Goal: Task Accomplishment & Management: Use online tool/utility

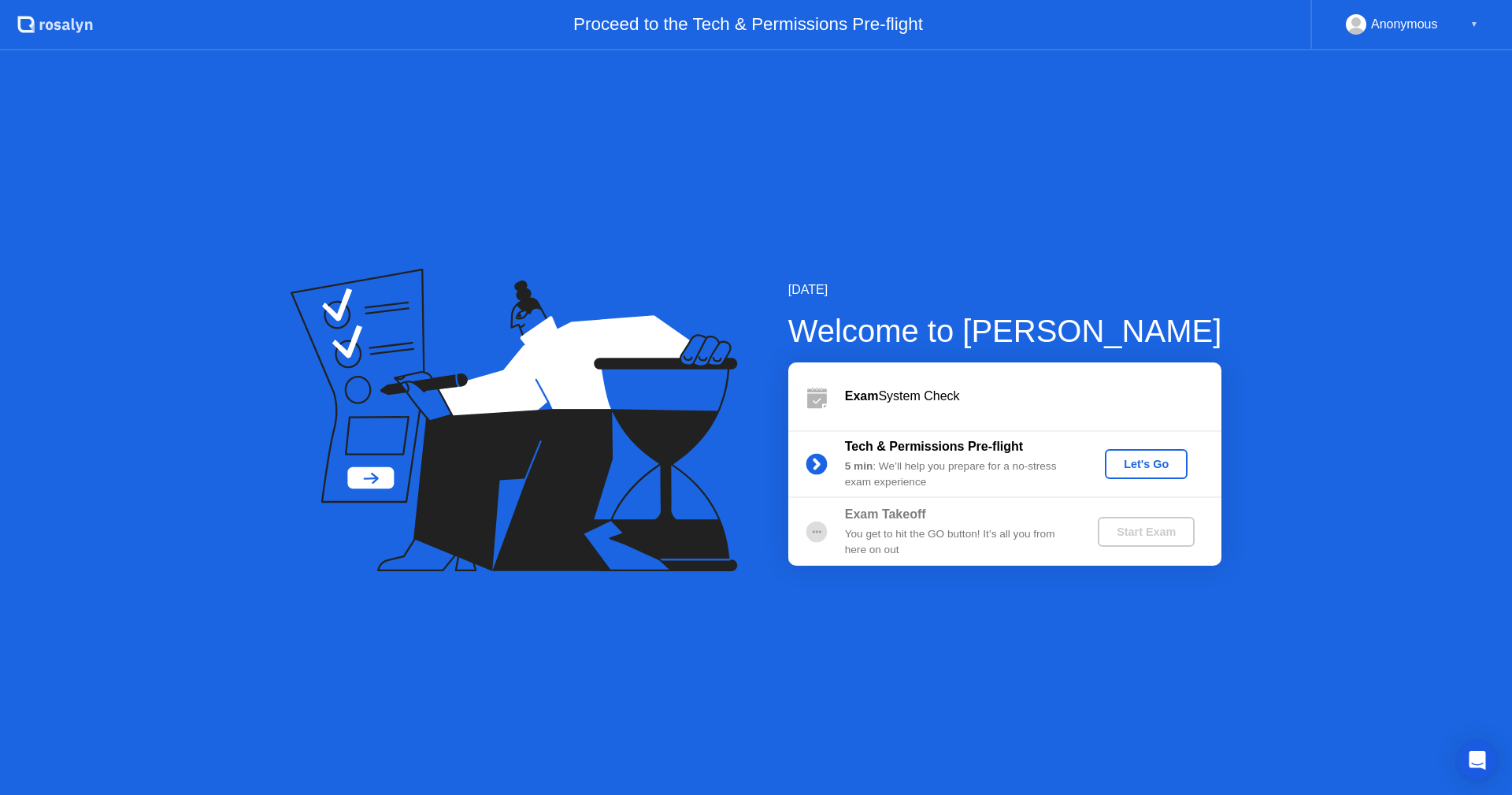
click at [1130, 464] on div "Let's Go" at bounding box center [1146, 464] width 70 height 13
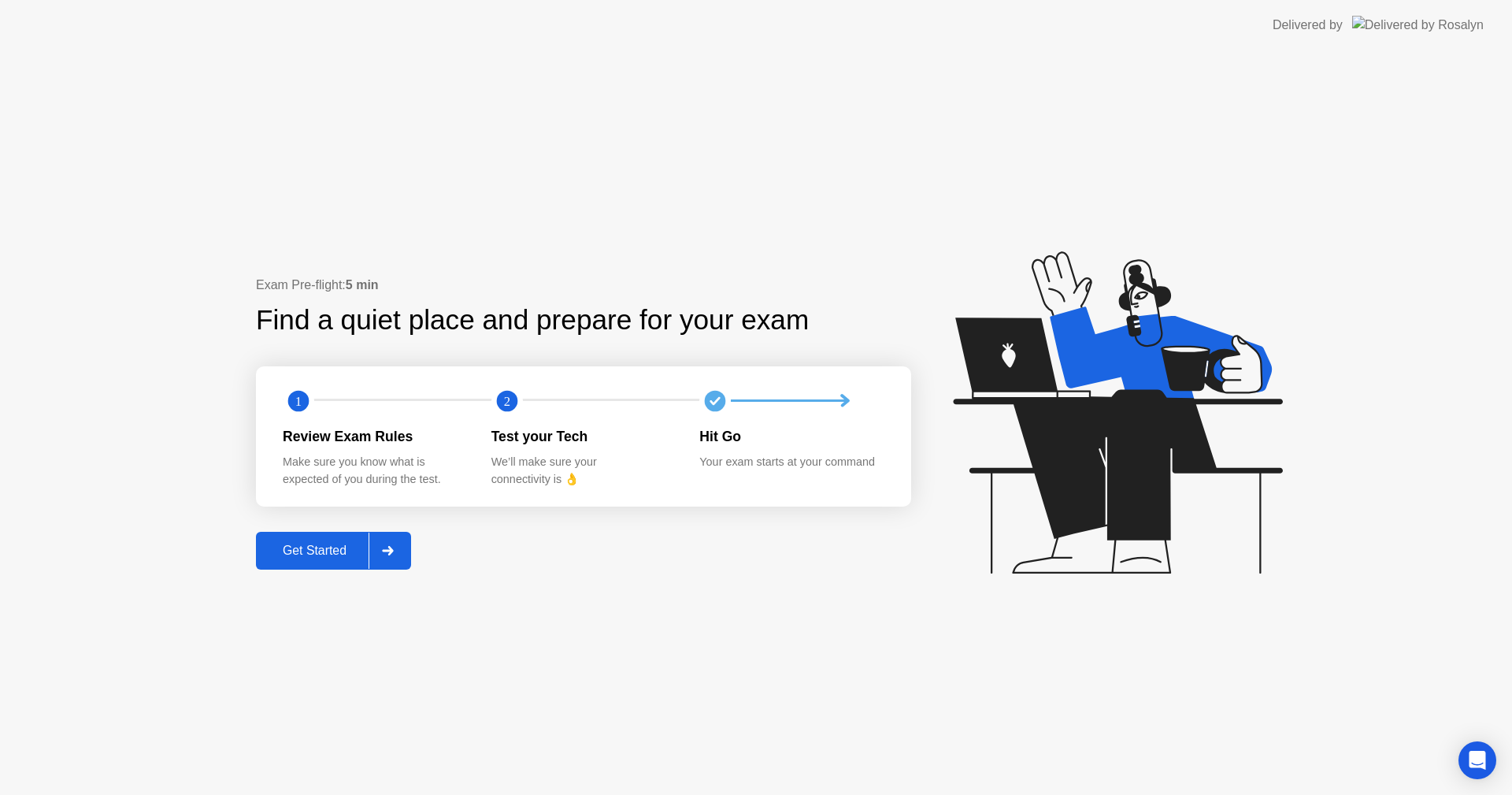
click at [291, 555] on div "Get Started" at bounding box center [314, 551] width 108 height 15
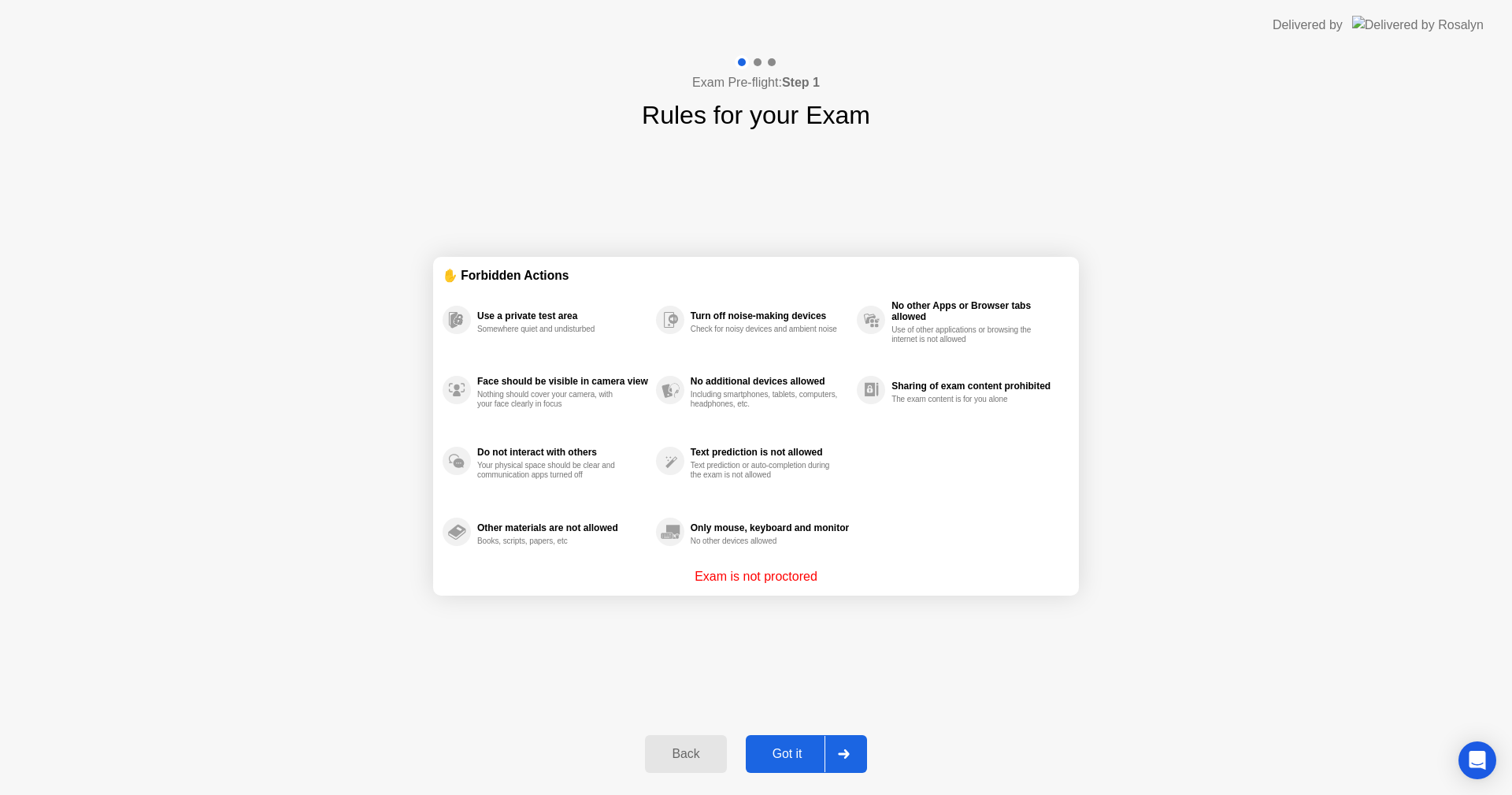
click at [780, 753] on div "Got it" at bounding box center [787, 754] width 74 height 15
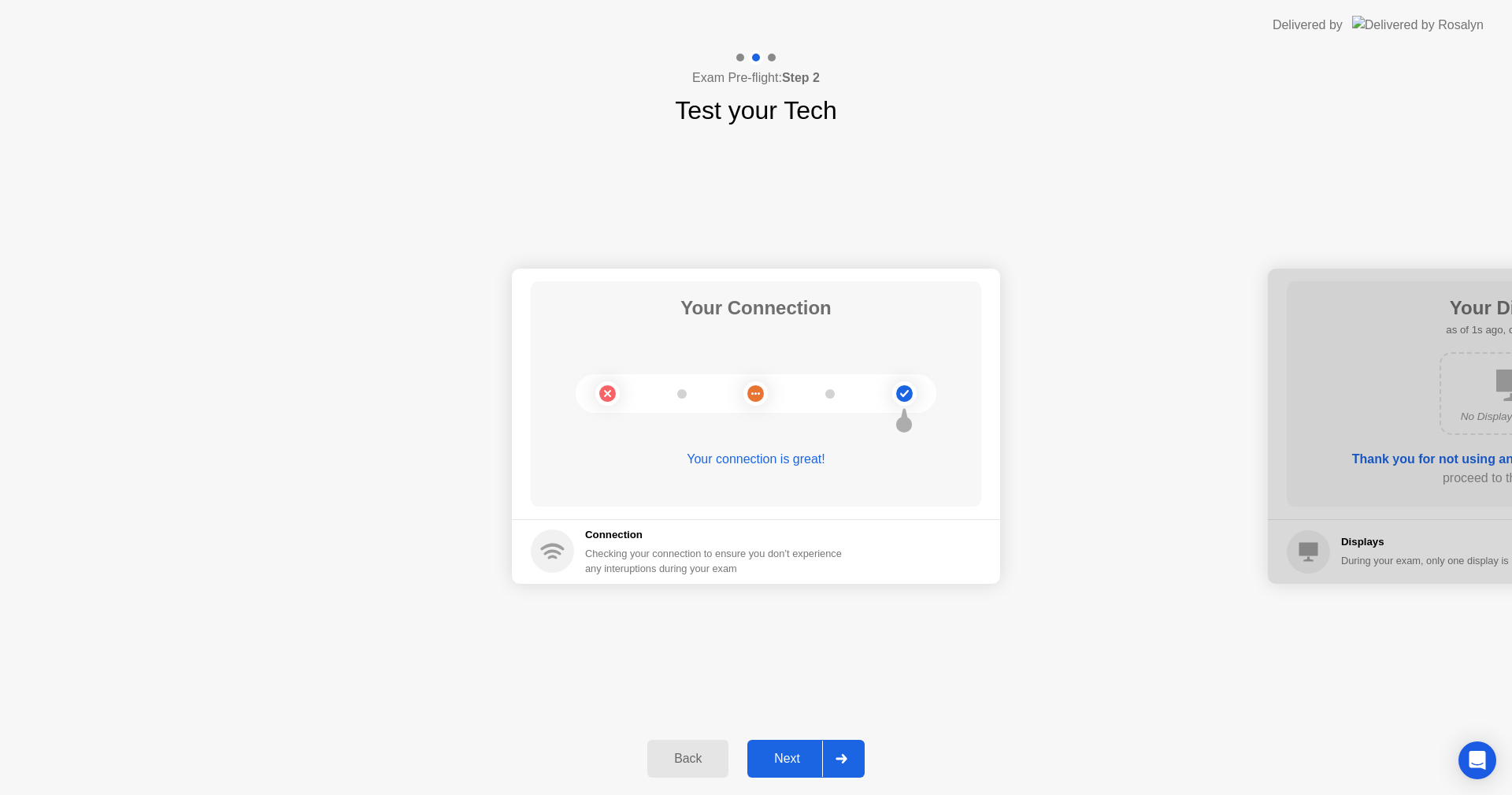
click at [789, 754] on div "Next" at bounding box center [786, 759] width 70 height 15
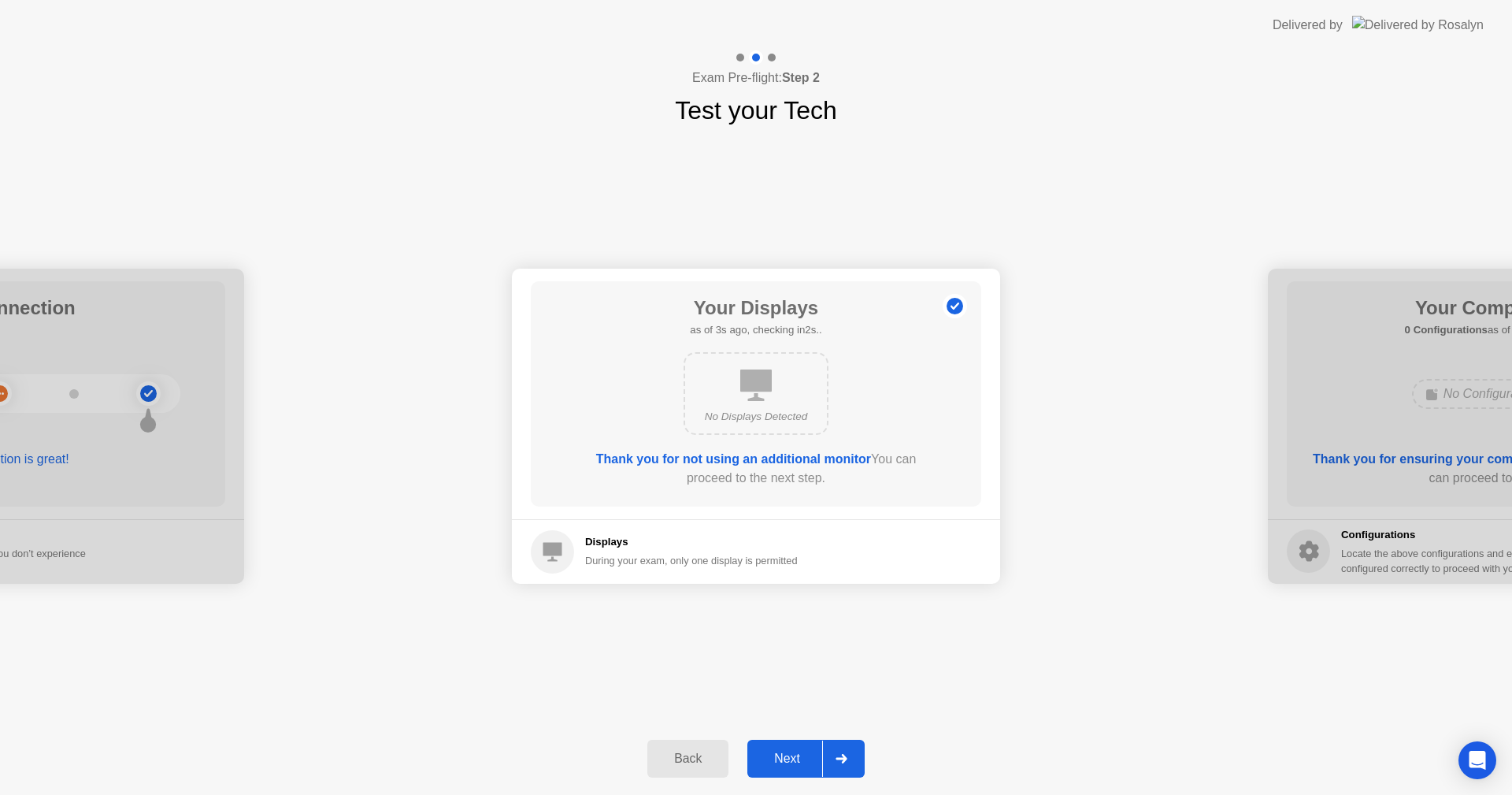
click at [789, 754] on div "Next" at bounding box center [786, 759] width 70 height 15
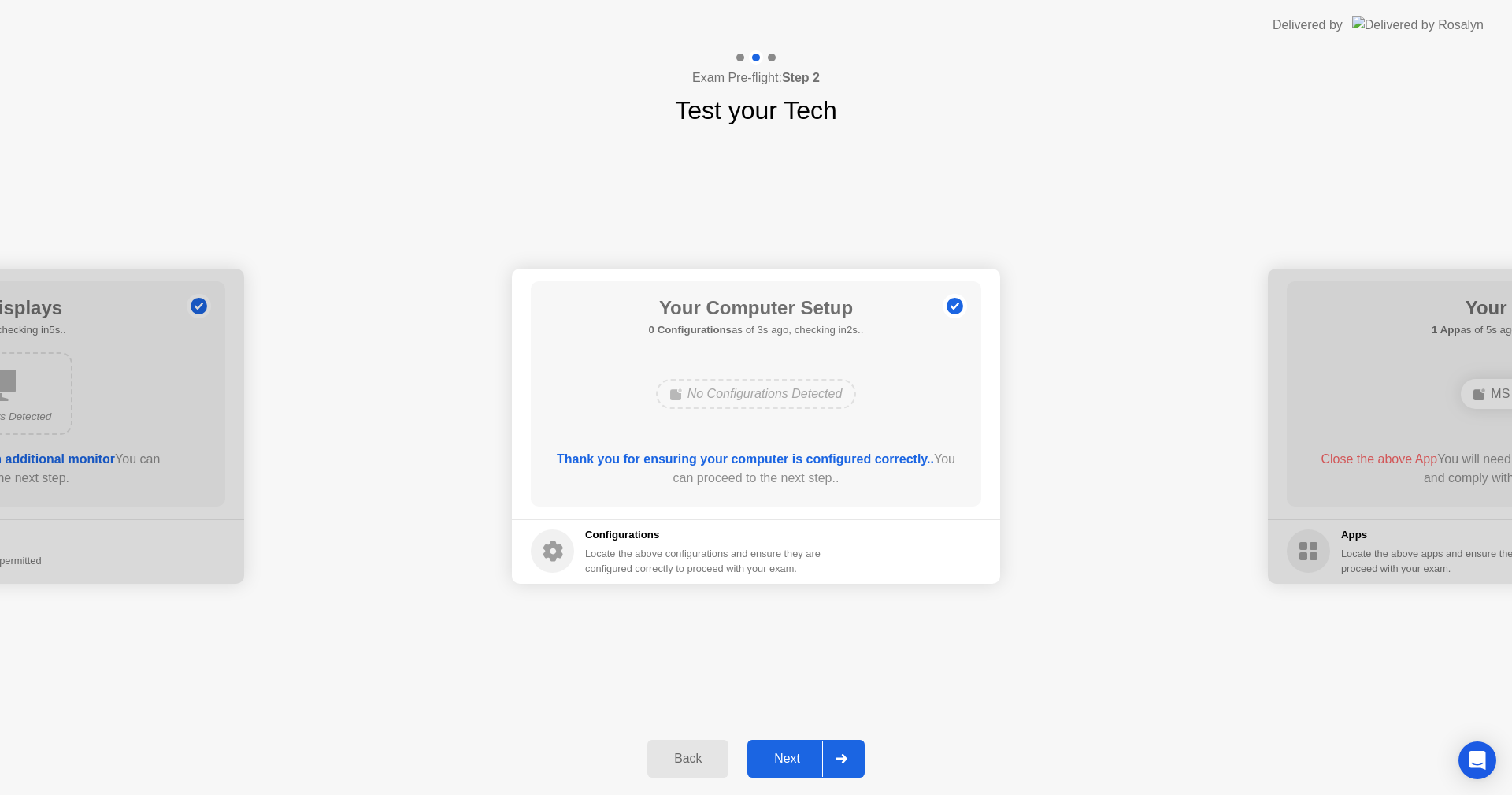
click at [789, 754] on div "Next" at bounding box center [786, 759] width 70 height 15
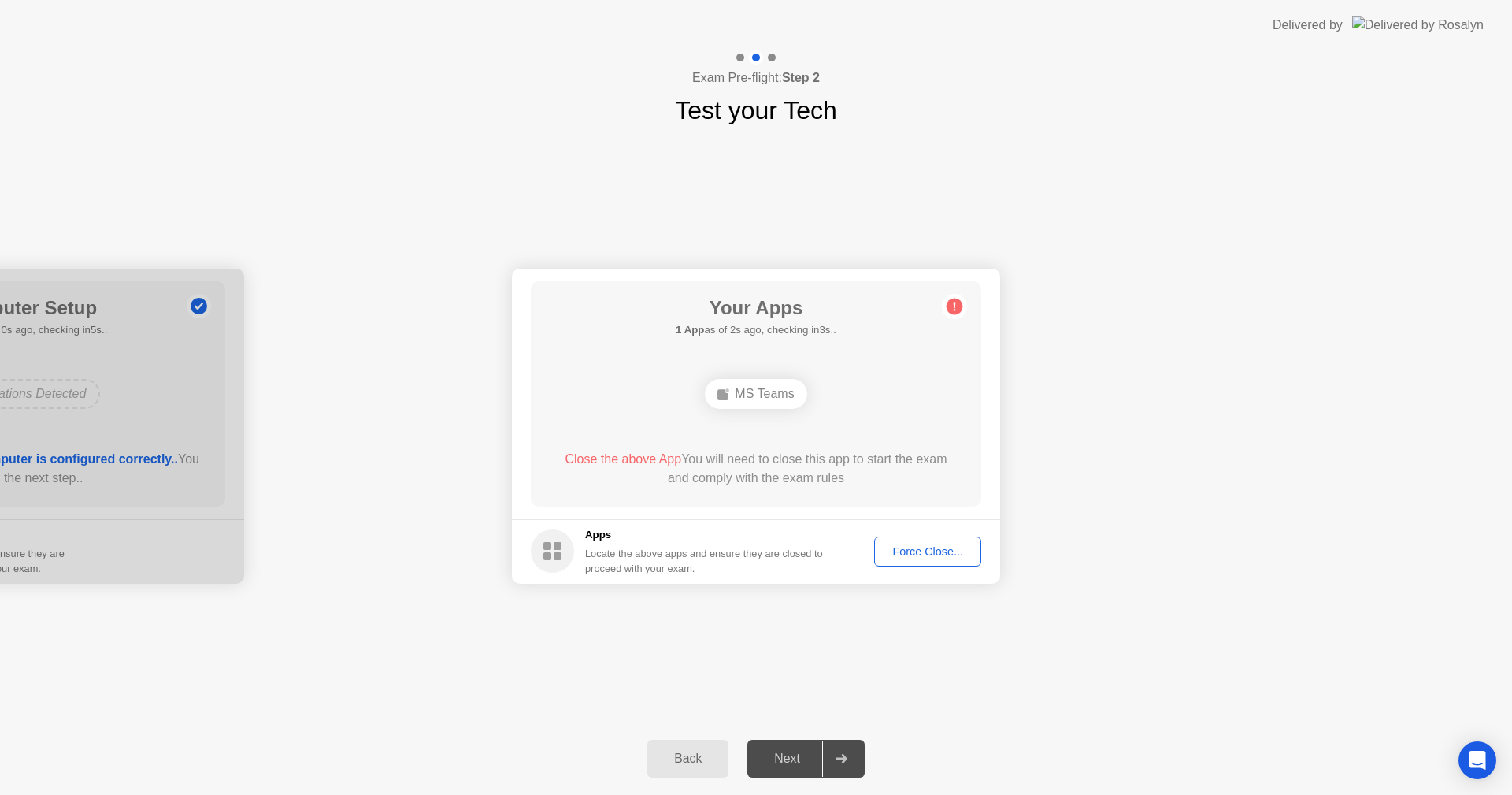
click at [921, 554] on div "Force Close..." at bounding box center [928, 552] width 96 height 13
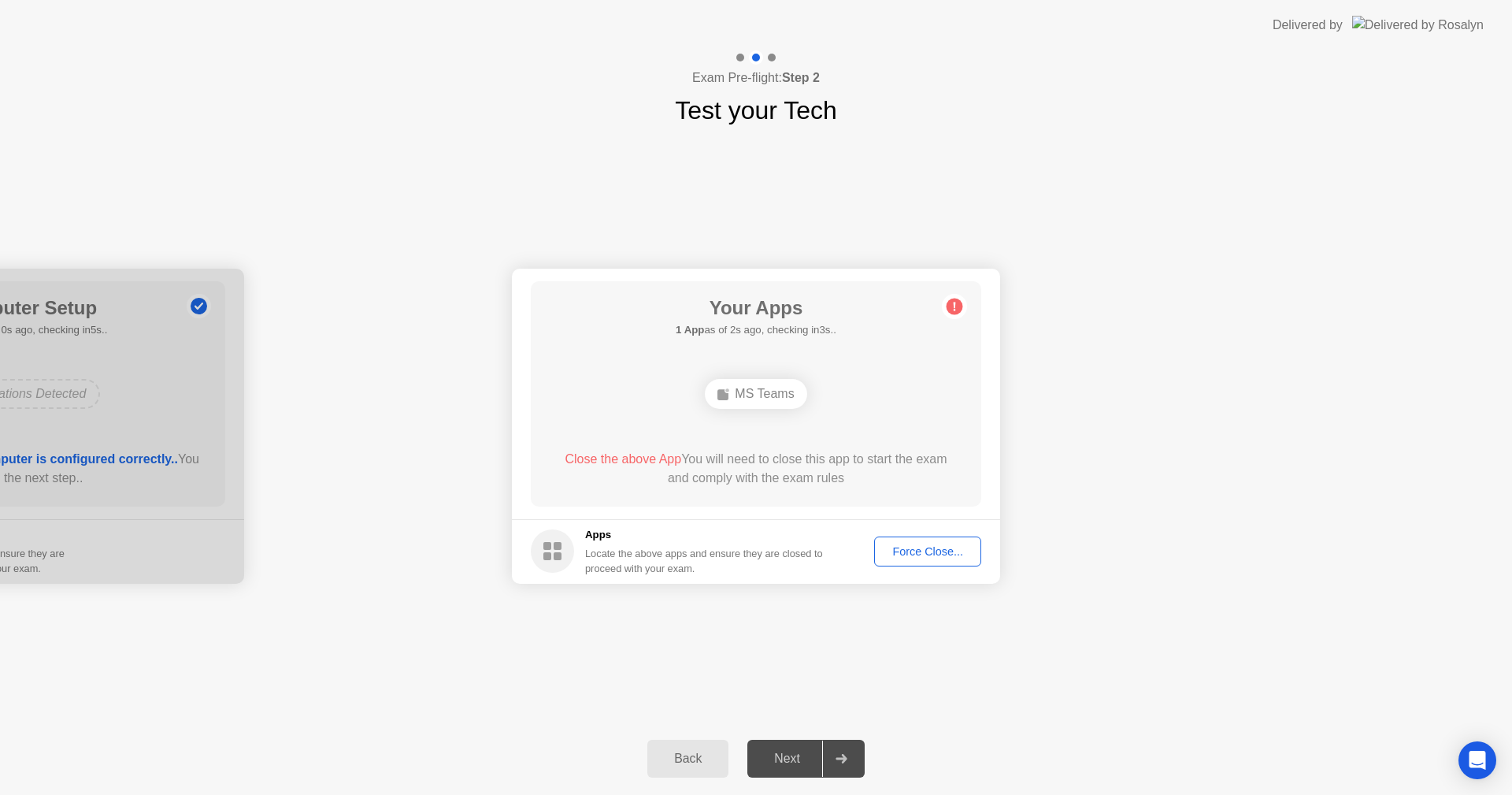
click at [792, 756] on div "Next" at bounding box center [786, 759] width 70 height 15
click at [846, 762] on icon at bounding box center [841, 759] width 12 height 9
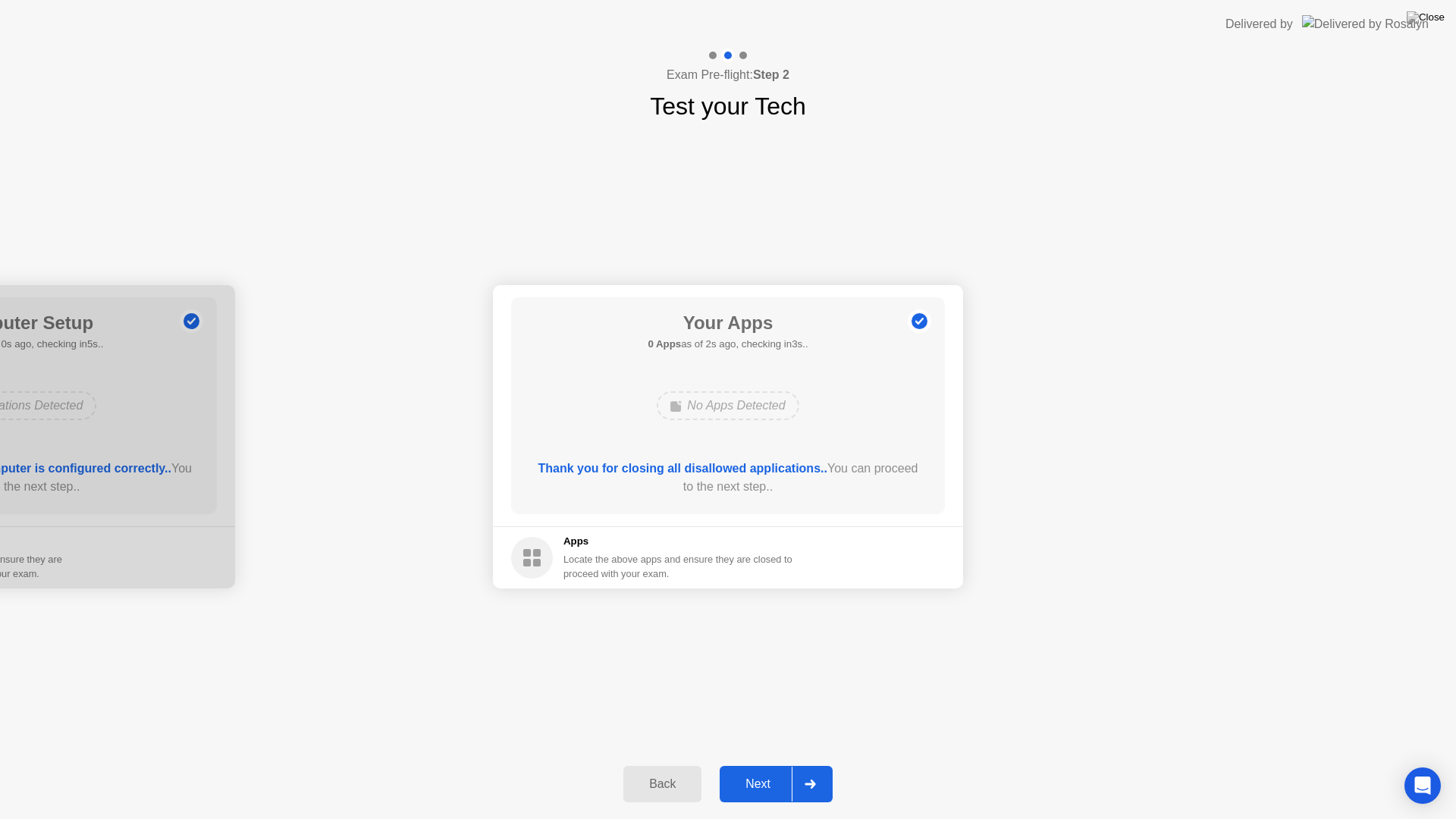
click at [760, 764] on div "Next" at bounding box center [757, 784] width 67 height 14
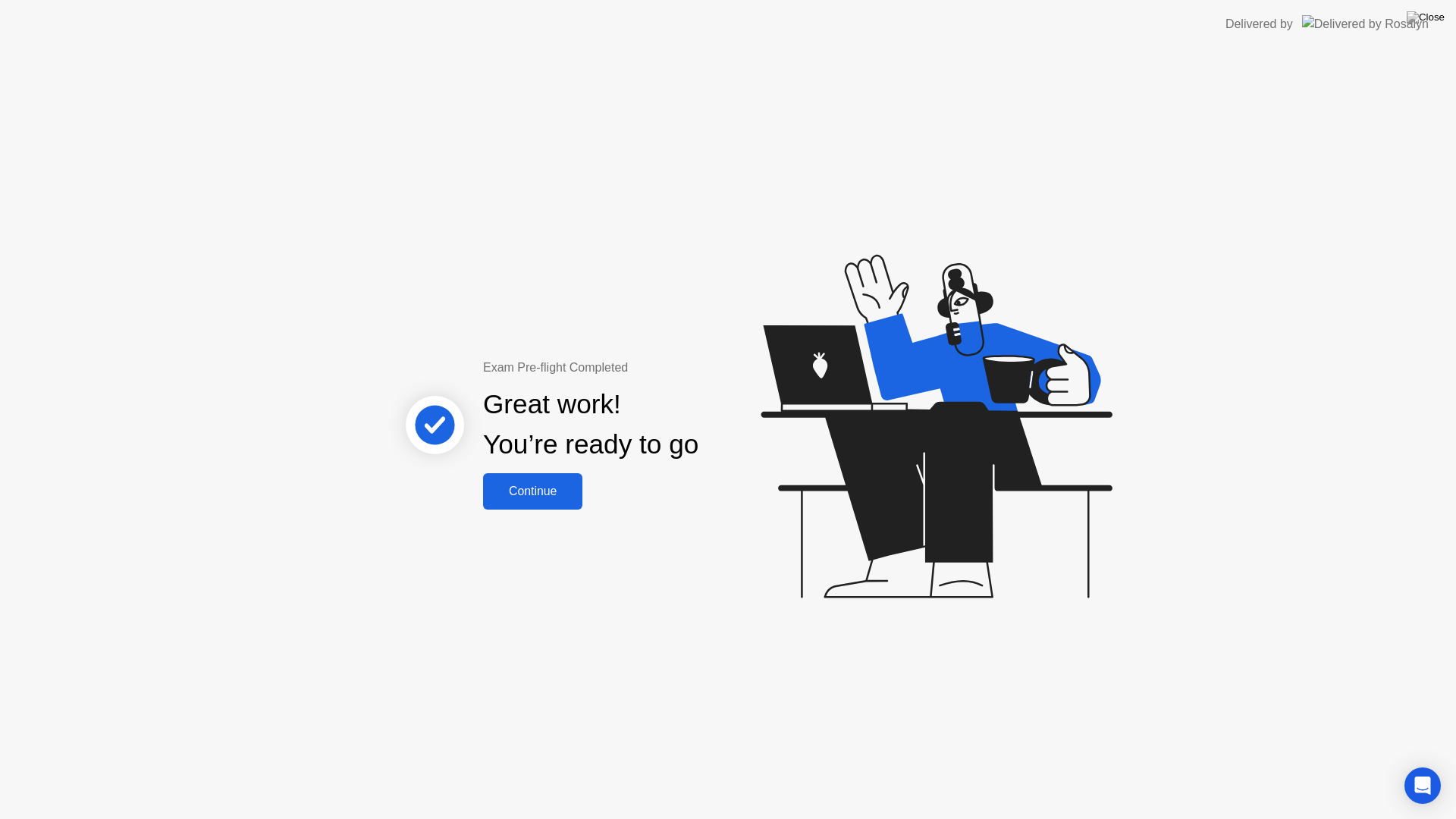
click at [553, 494] on div "Continue" at bounding box center [532, 492] width 90 height 14
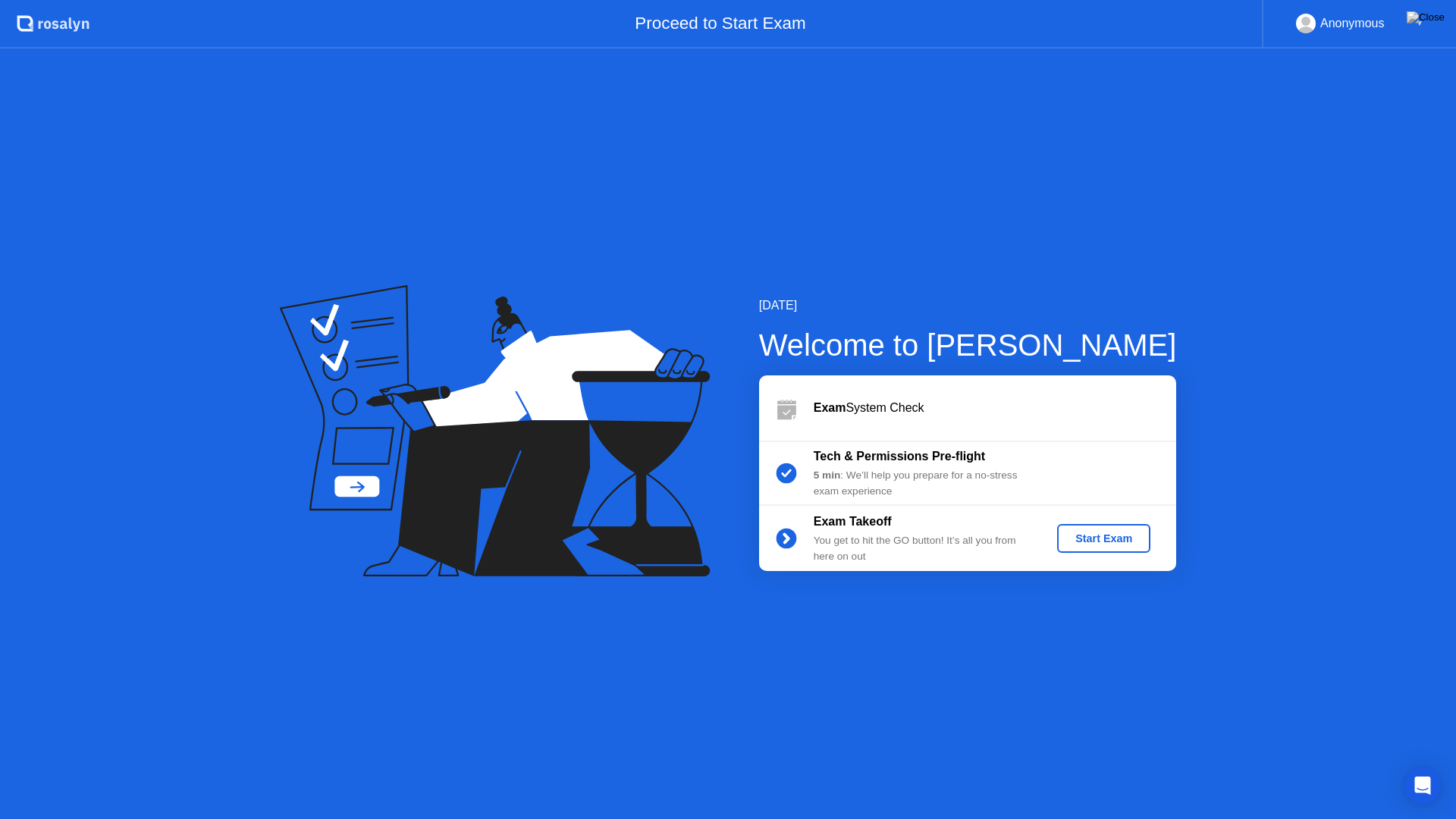
click at [1102, 540] on div "Start Exam" at bounding box center [1103, 539] width 81 height 12
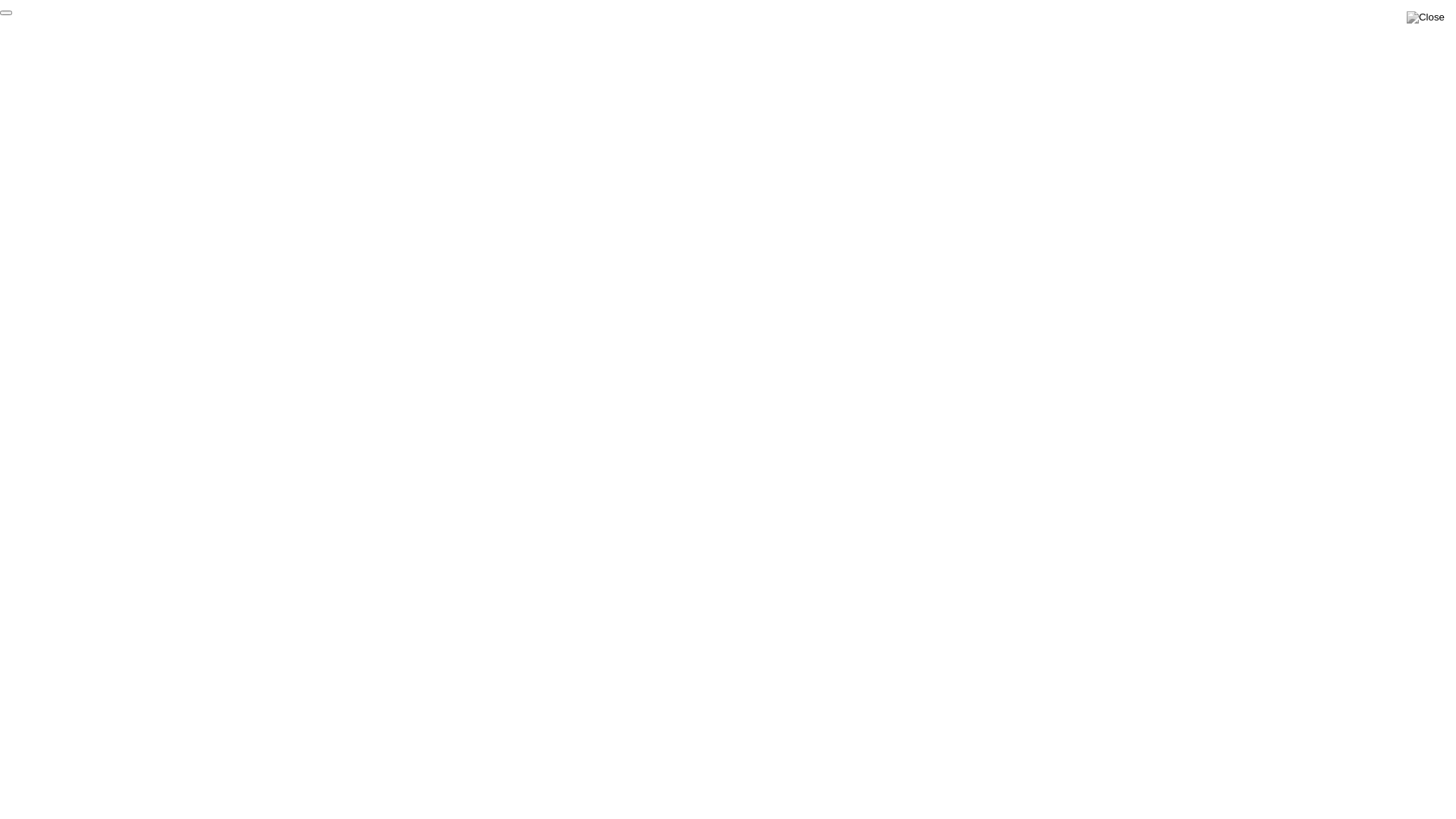
click div "End Proctoring Session"
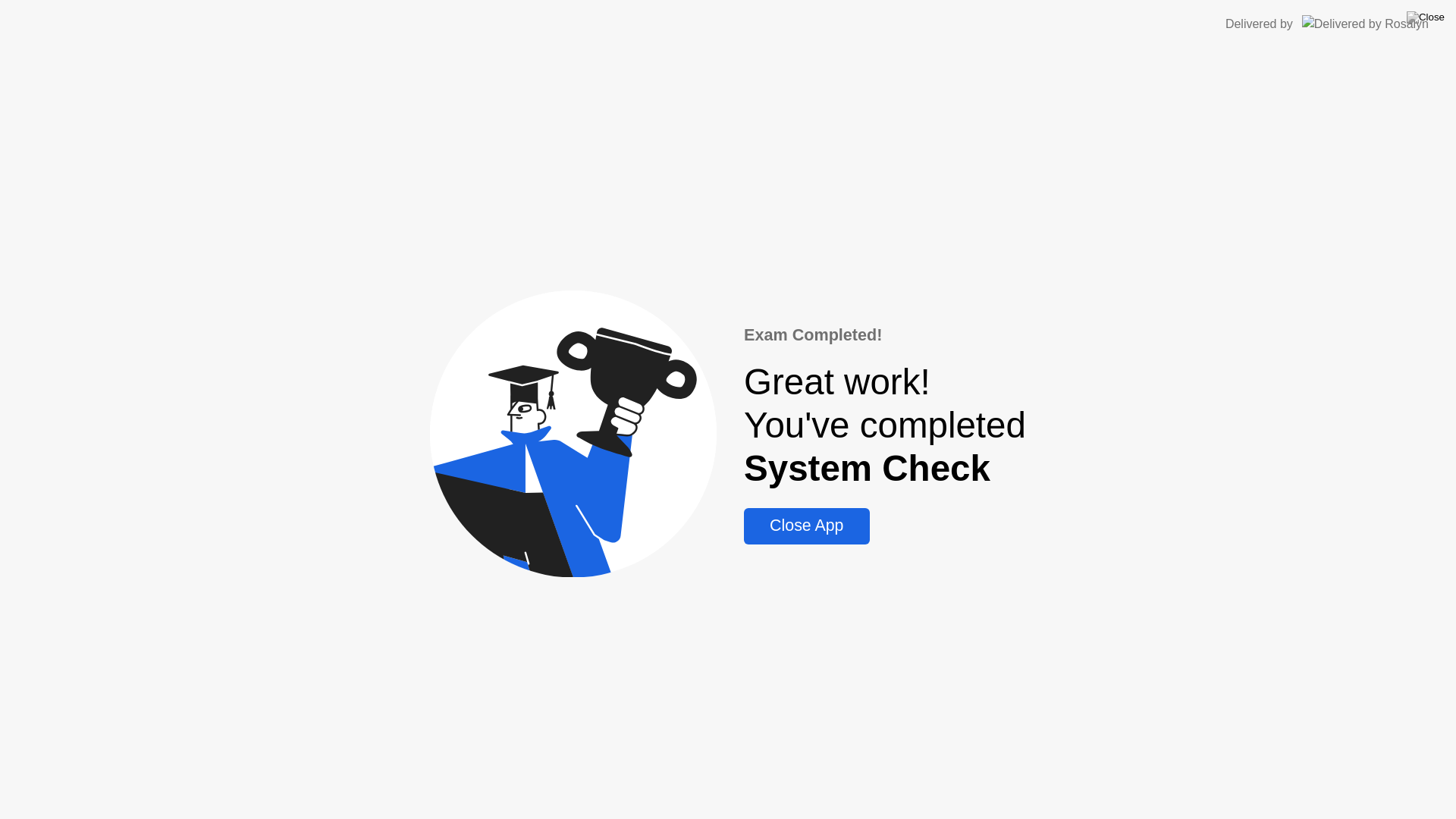
click at [801, 520] on div "Close App" at bounding box center [806, 526] width 116 height 19
